Goal: Navigation & Orientation: Find specific page/section

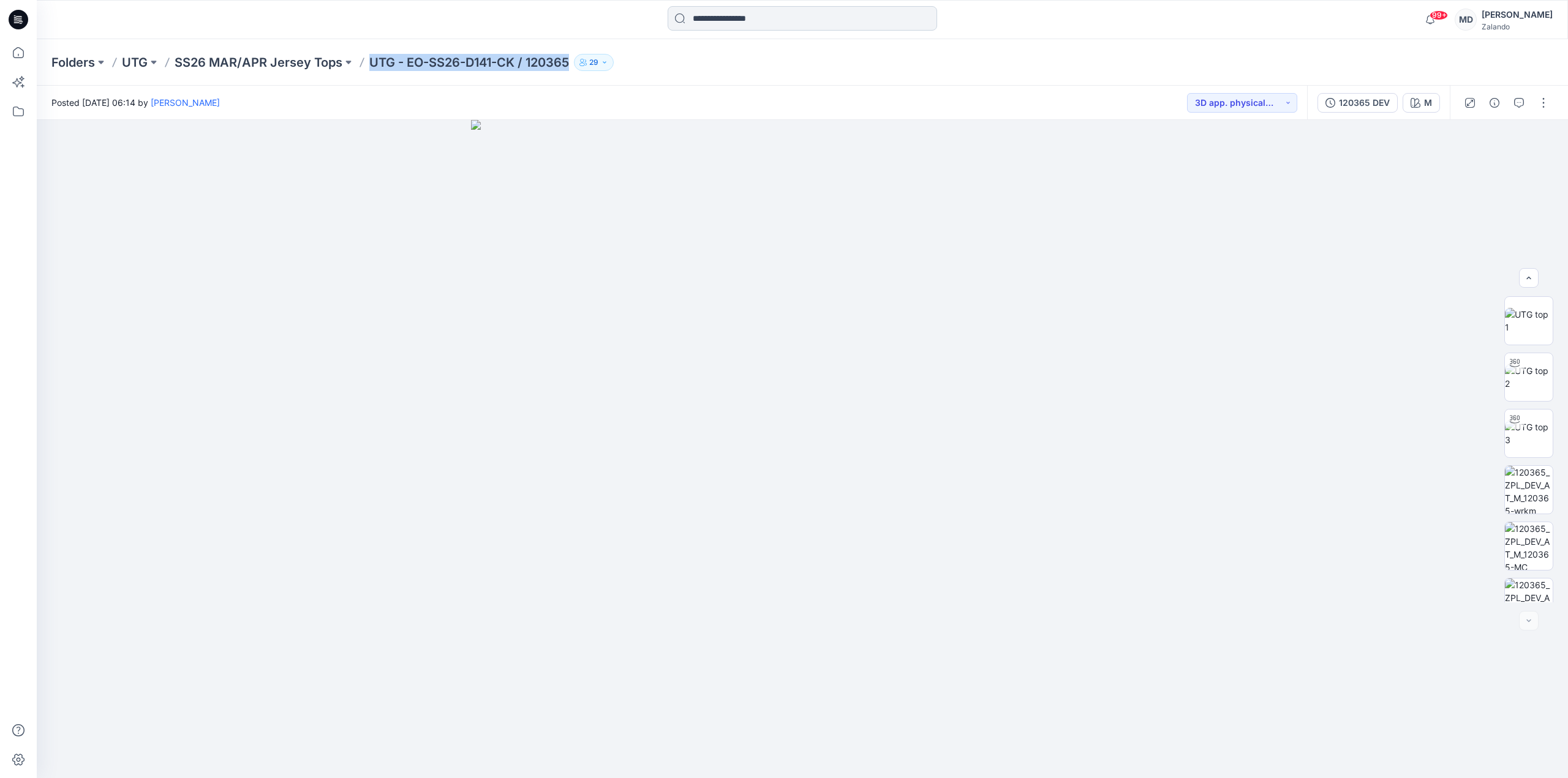
scroll to position [193, 0]
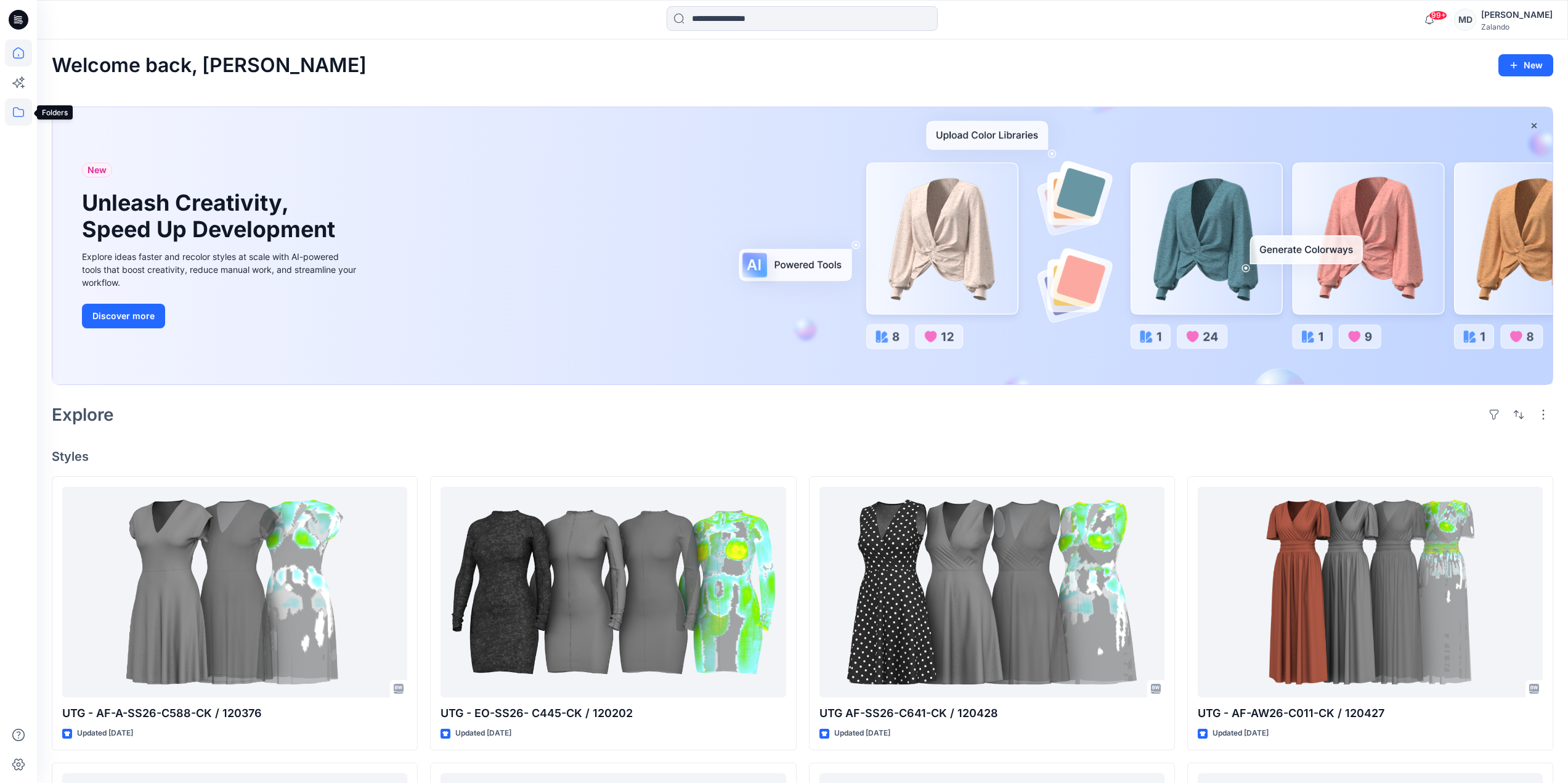
click at [16, 119] on icon at bounding box center [18, 112] width 27 height 27
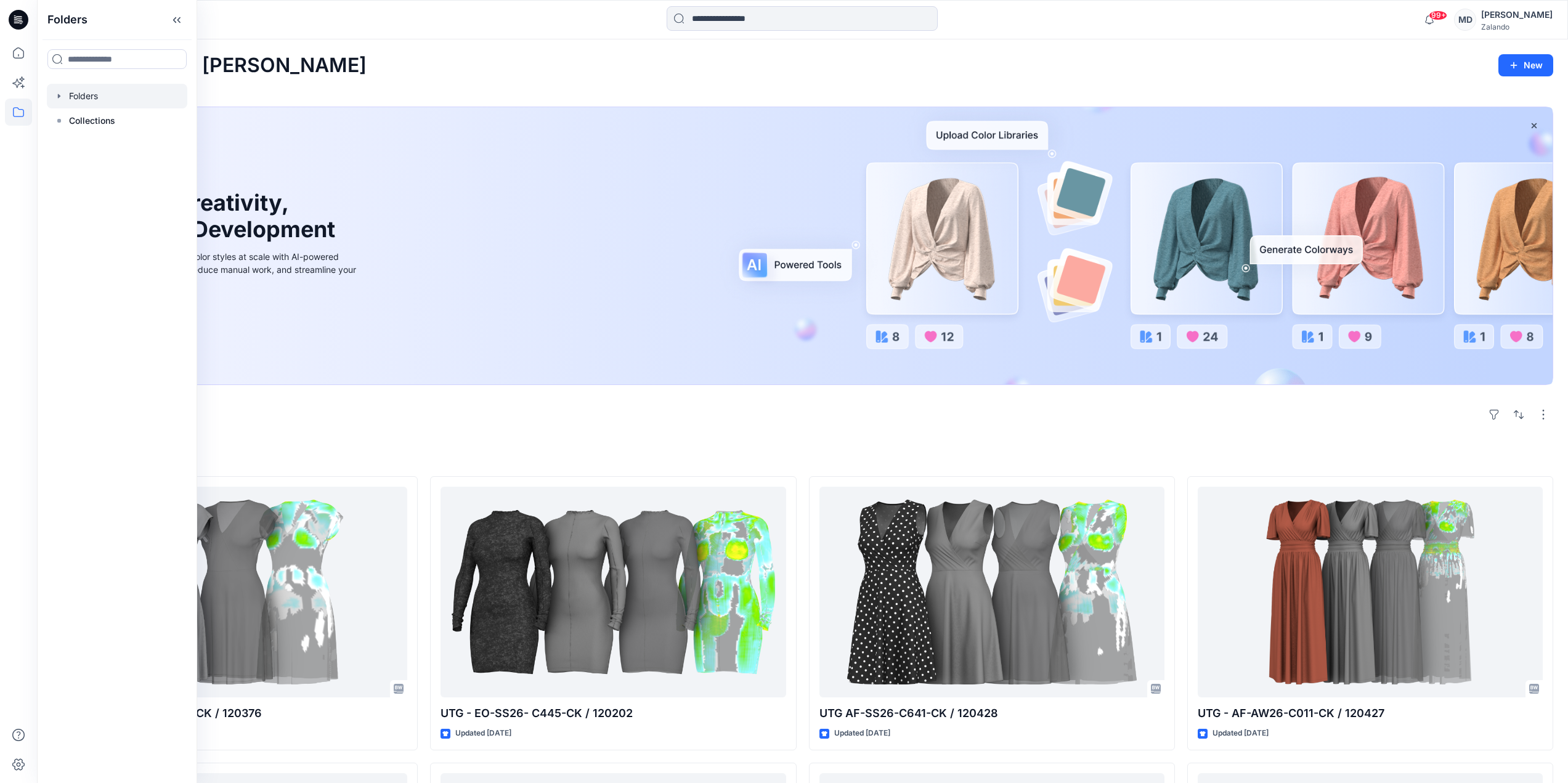
click at [89, 88] on div at bounding box center [117, 95] width 140 height 24
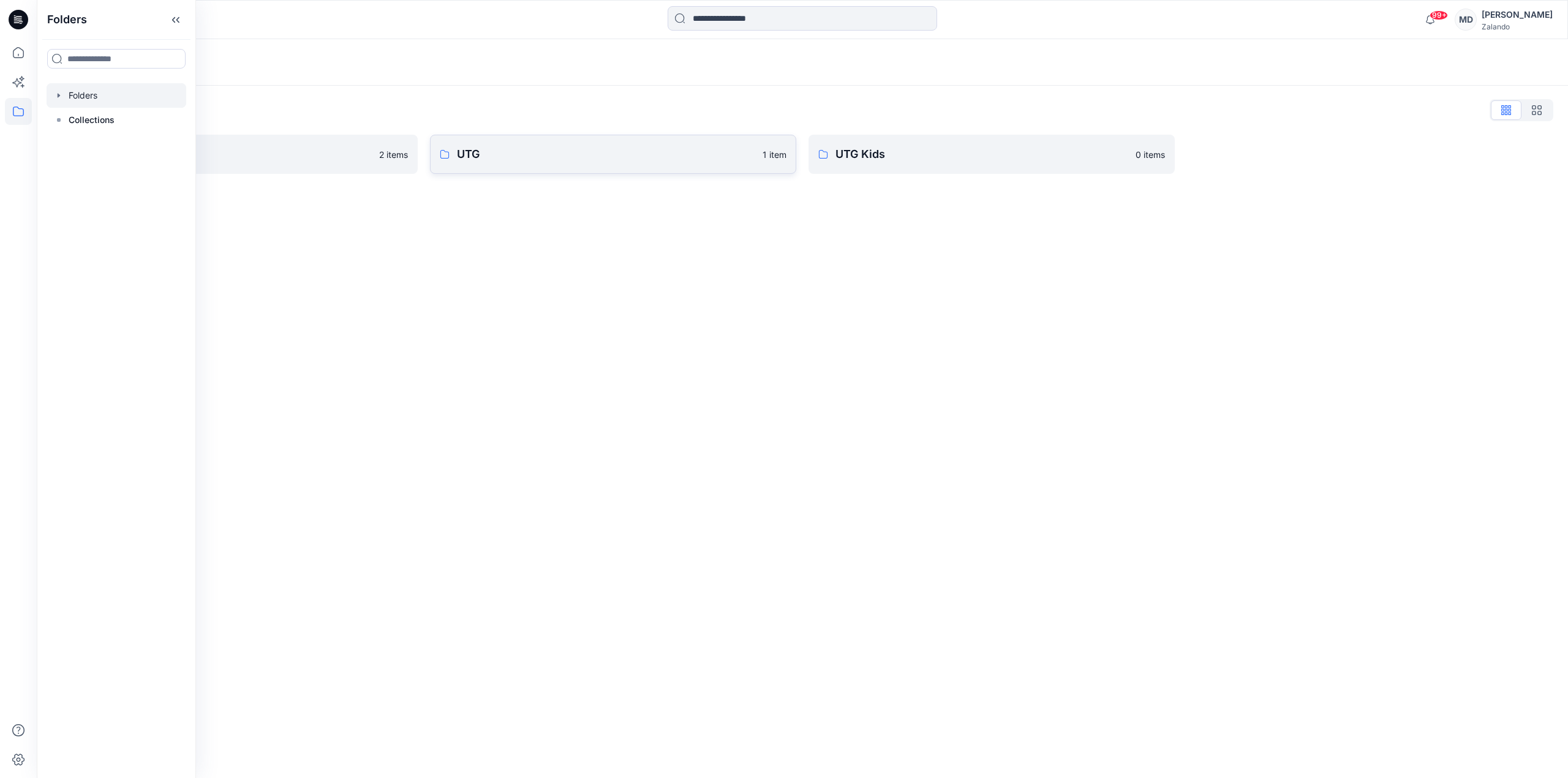
click at [459, 162] on p "UTG" at bounding box center [606, 154] width 298 height 17
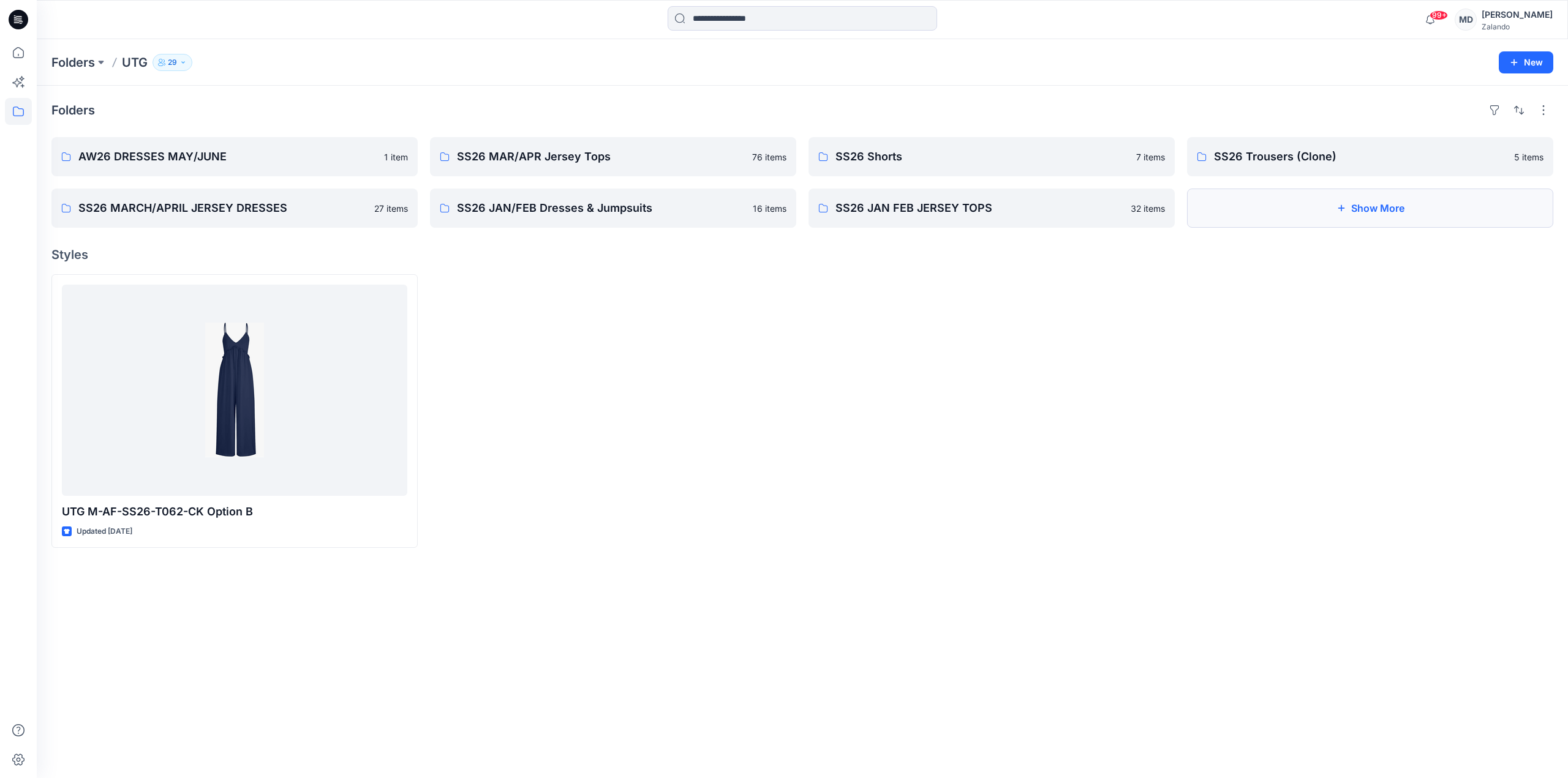
click at [1277, 201] on button "Show More" at bounding box center [1370, 208] width 366 height 39
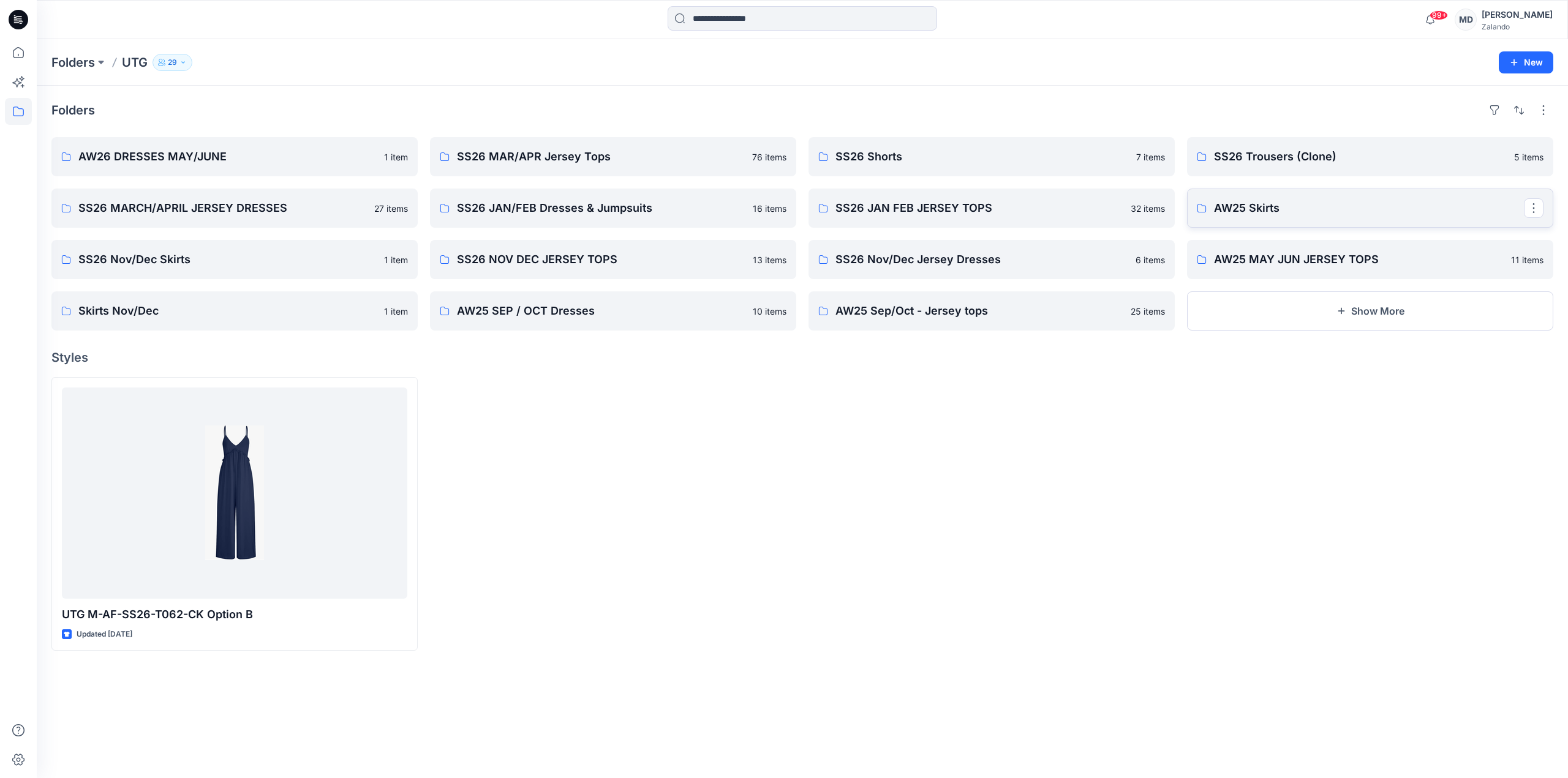
click at [1275, 222] on link "AW25 Skirts" at bounding box center [1370, 208] width 366 height 39
